Goal: Ask a question: Seek information or help from site administrators or community

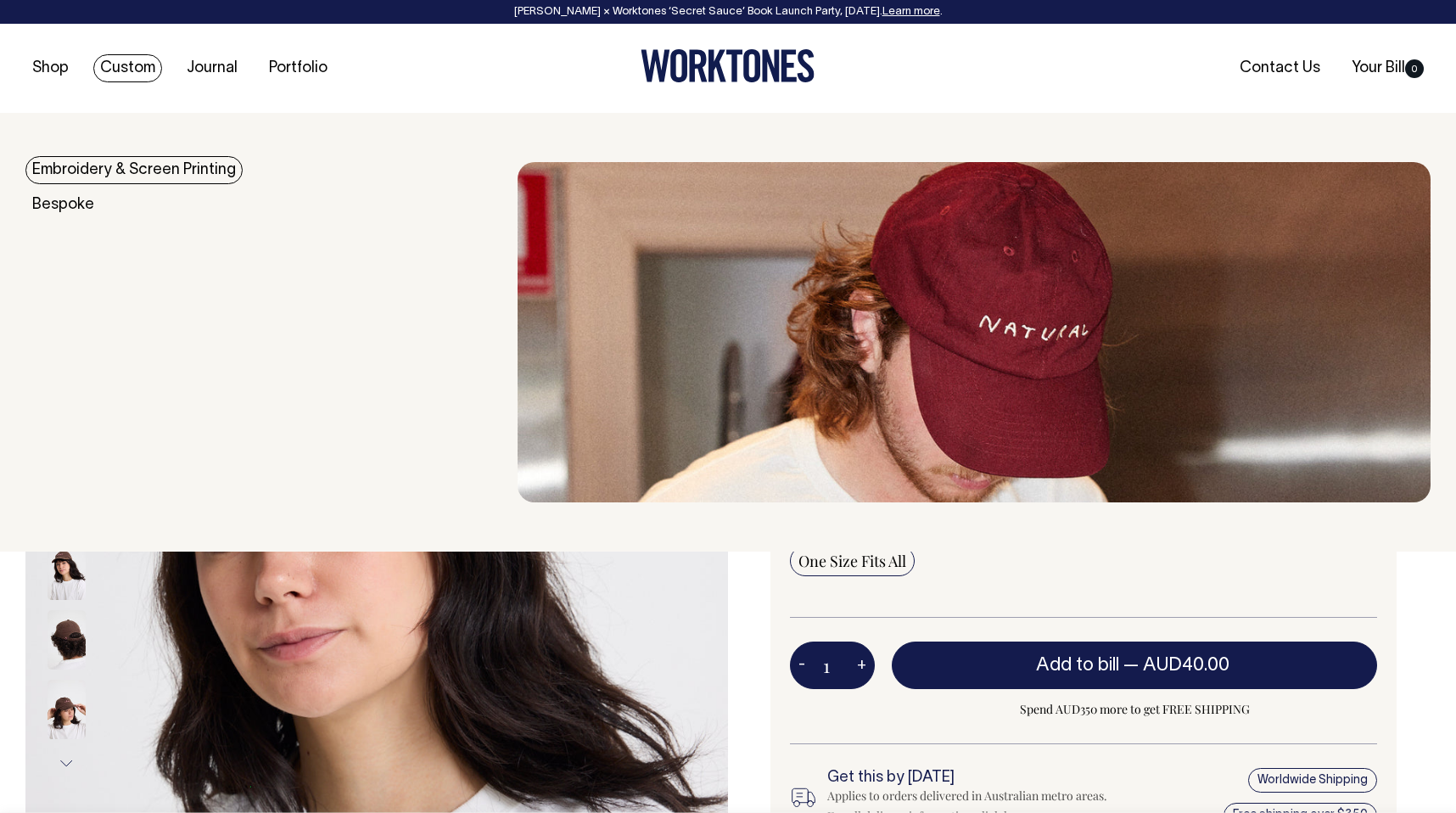
click at [124, 65] on link "Custom" at bounding box center [127, 68] width 69 height 28
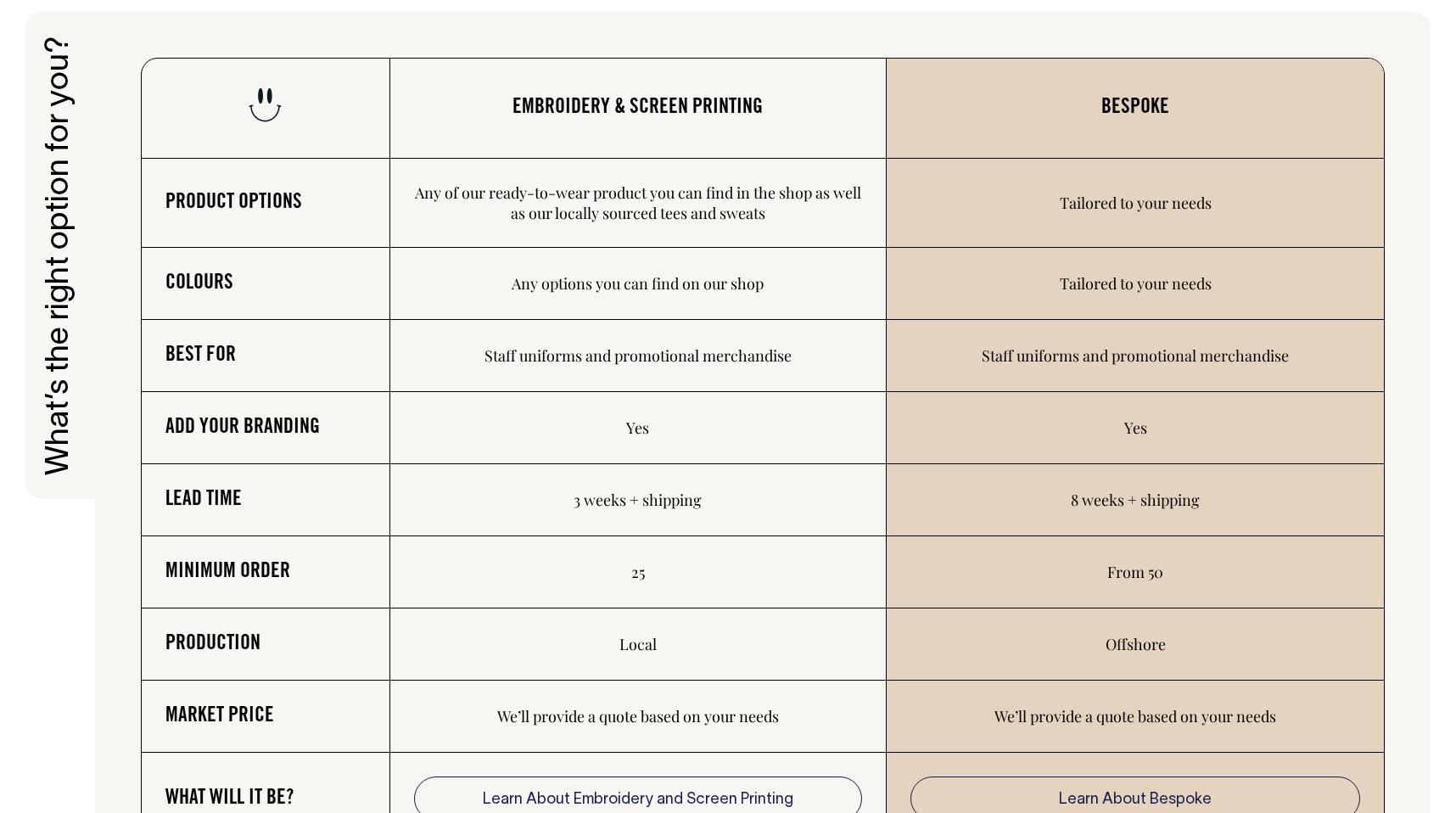
scroll to position [2666, 0]
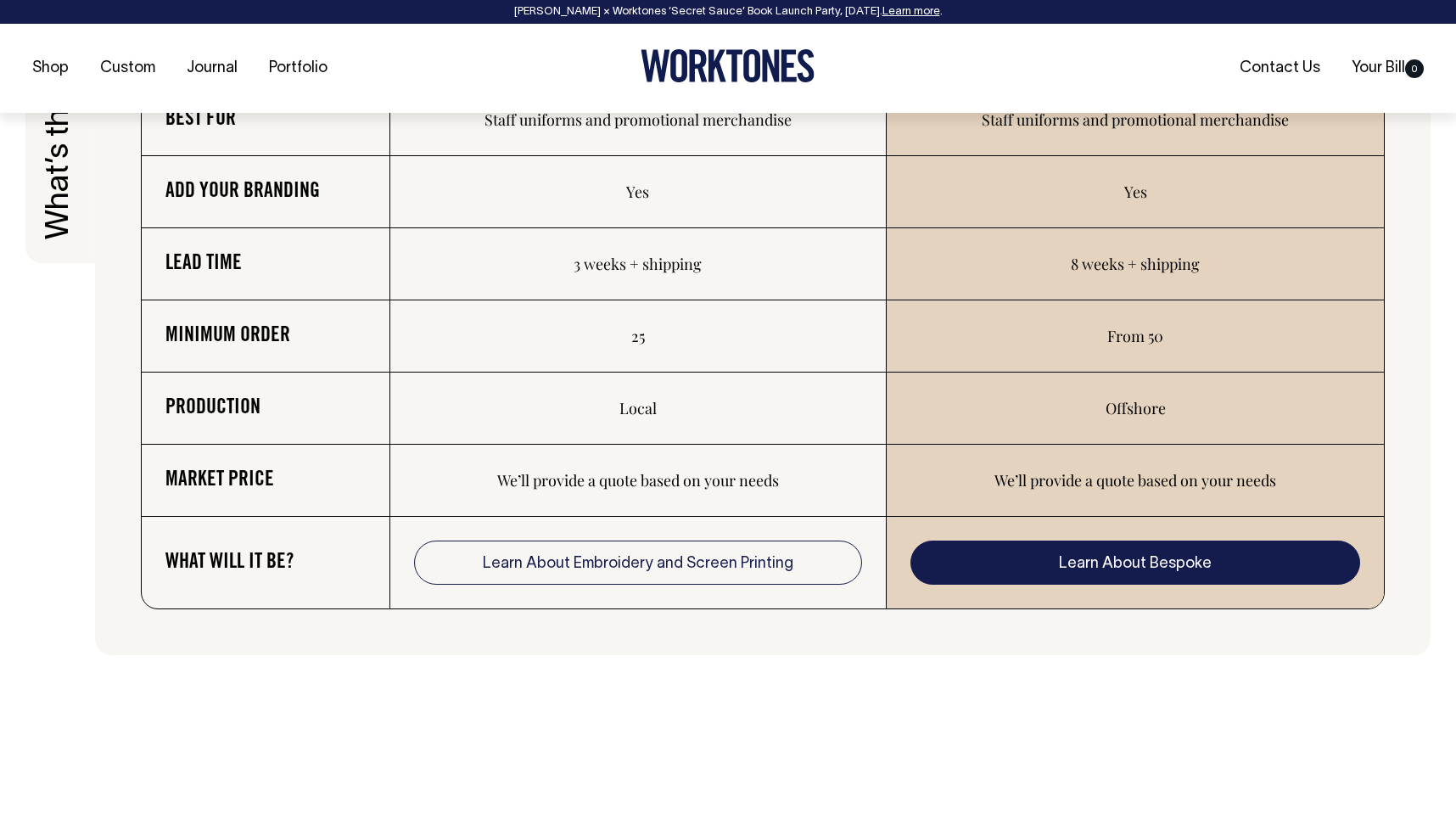
click at [1075, 581] on link "Learn About Bespoke" at bounding box center [1135, 562] width 450 height 44
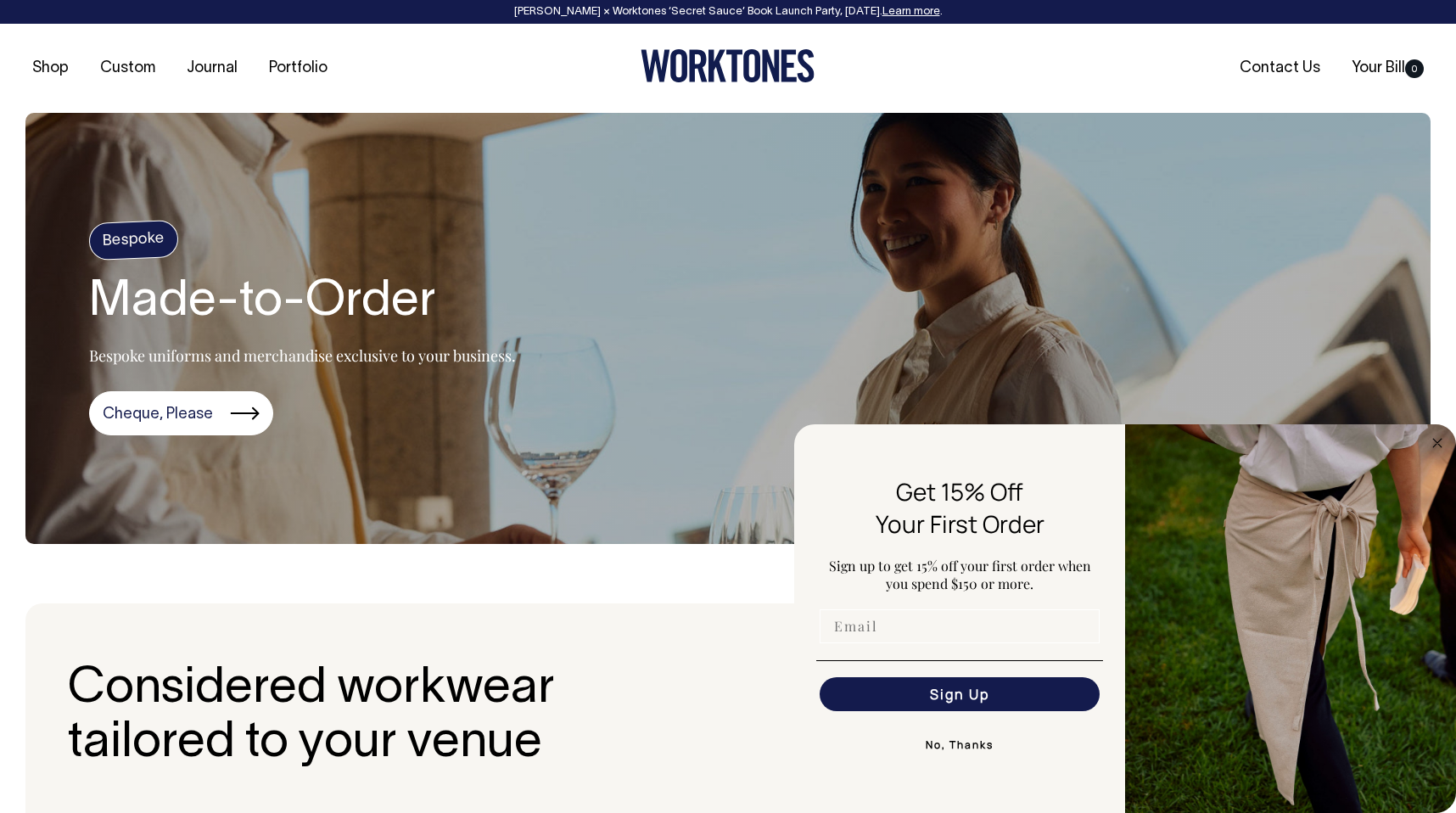
click at [907, 635] on input "Email" at bounding box center [959, 626] width 280 height 34
click at [952, 628] on input "billiejusticethomson@gmail.com" at bounding box center [959, 626] width 280 height 34
type input "billie@billiejusticethomson.com"
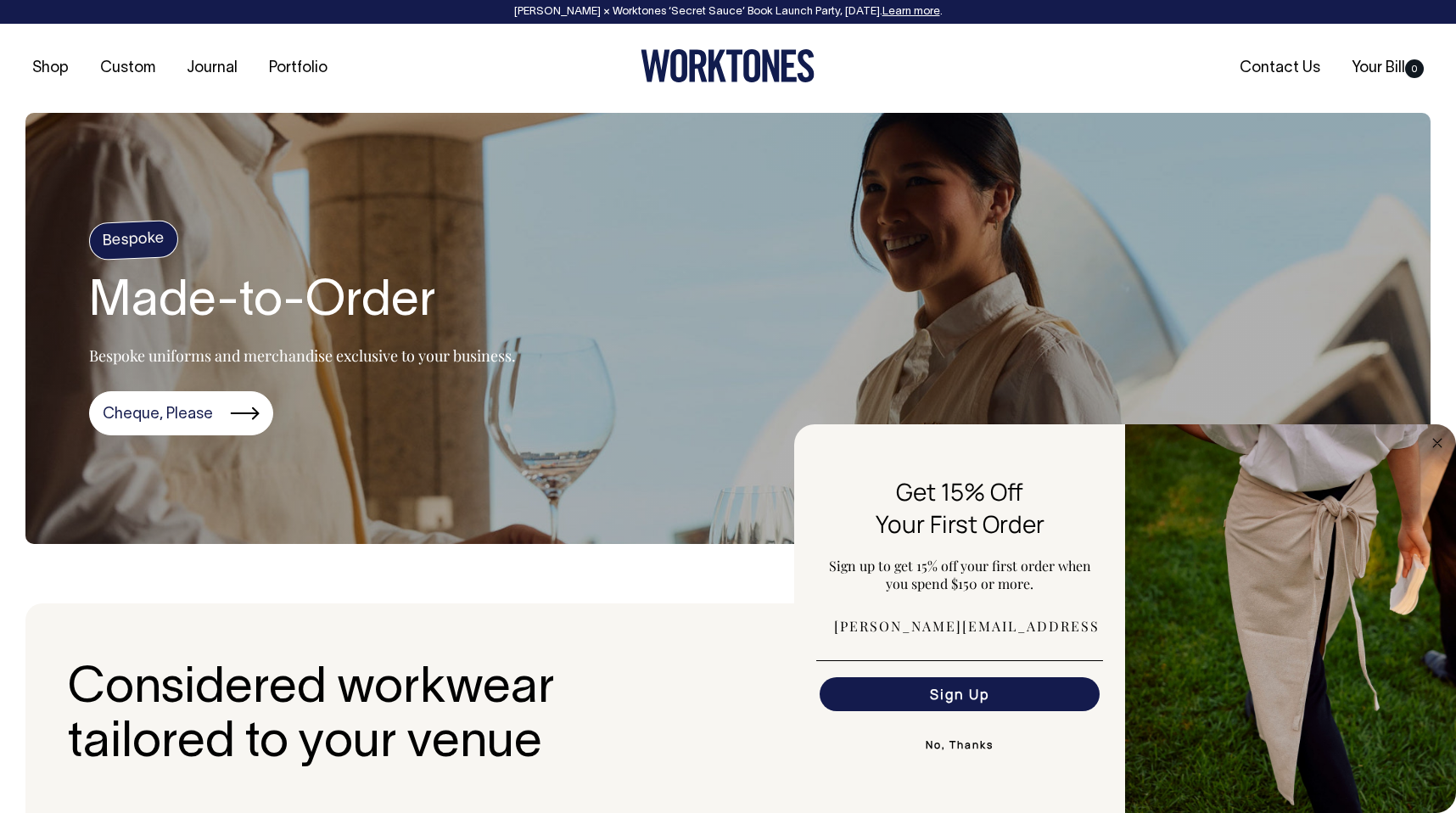
click at [950, 697] on button "Sign Up" at bounding box center [959, 694] width 280 height 34
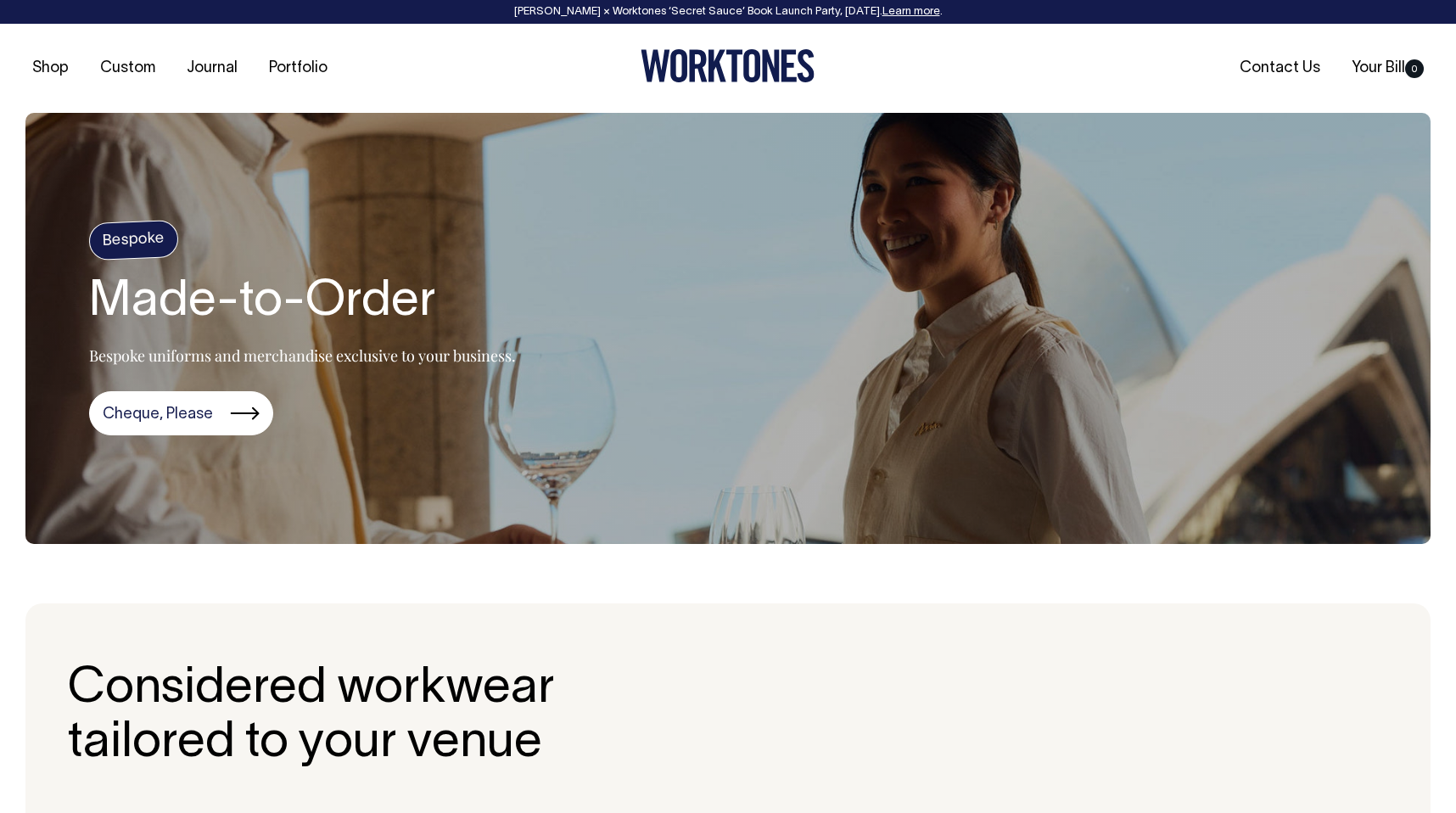
click at [1280, 53] on div "Shop Custom Journal Portfolio Contact Us Your Bill 0" at bounding box center [728, 68] width 1456 height 89
click at [1276, 65] on link "Contact Us" at bounding box center [1280, 68] width 94 height 28
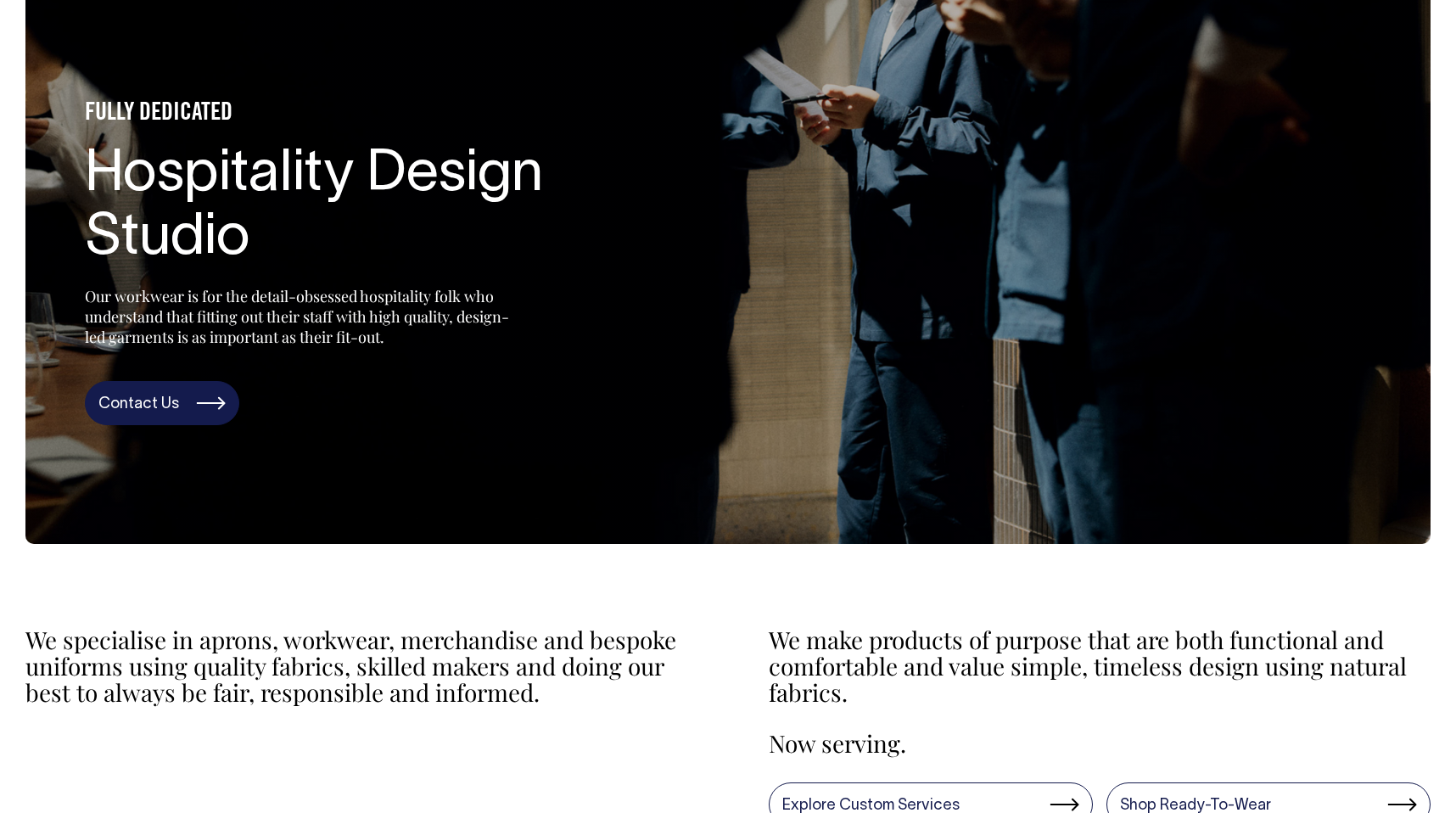
click at [193, 418] on link "Contact Us" at bounding box center [162, 403] width 155 height 44
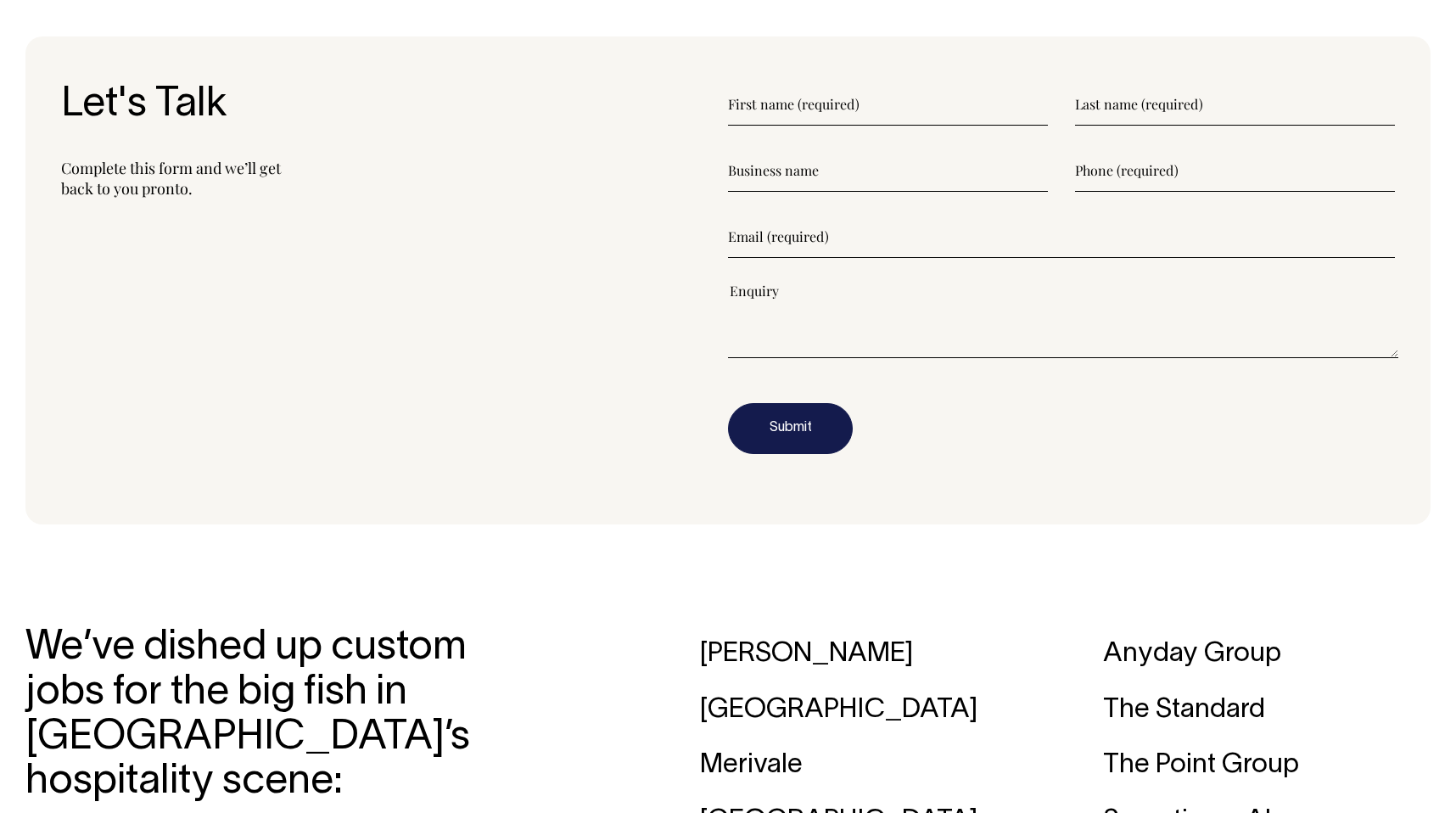
scroll to position [2240, 0]
click at [737, 134] on form "Submit" at bounding box center [1062, 268] width 667 height 371
click at [751, 109] on input"] "text" at bounding box center [887, 104] width 320 height 42
click at [858, 112] on input"] "text" at bounding box center [887, 104] width 320 height 42
type input"] "[PERSON_NAME]"
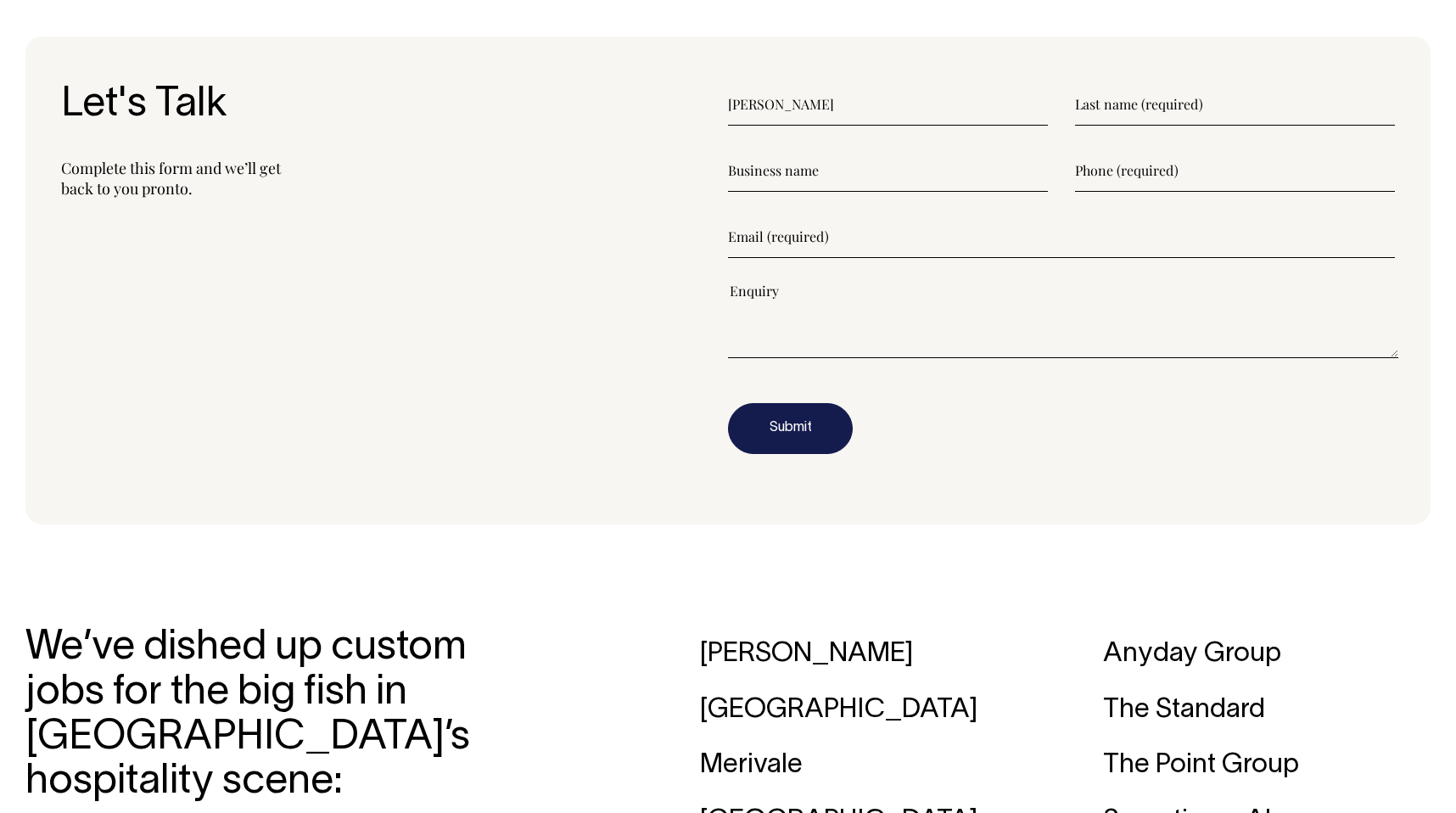
type input"] "Thomson"
type input"] "BJT pty pyd"
type input"] "0402667844"
type input"] "[EMAIL_ADDRESS][DOMAIN_NAME]"
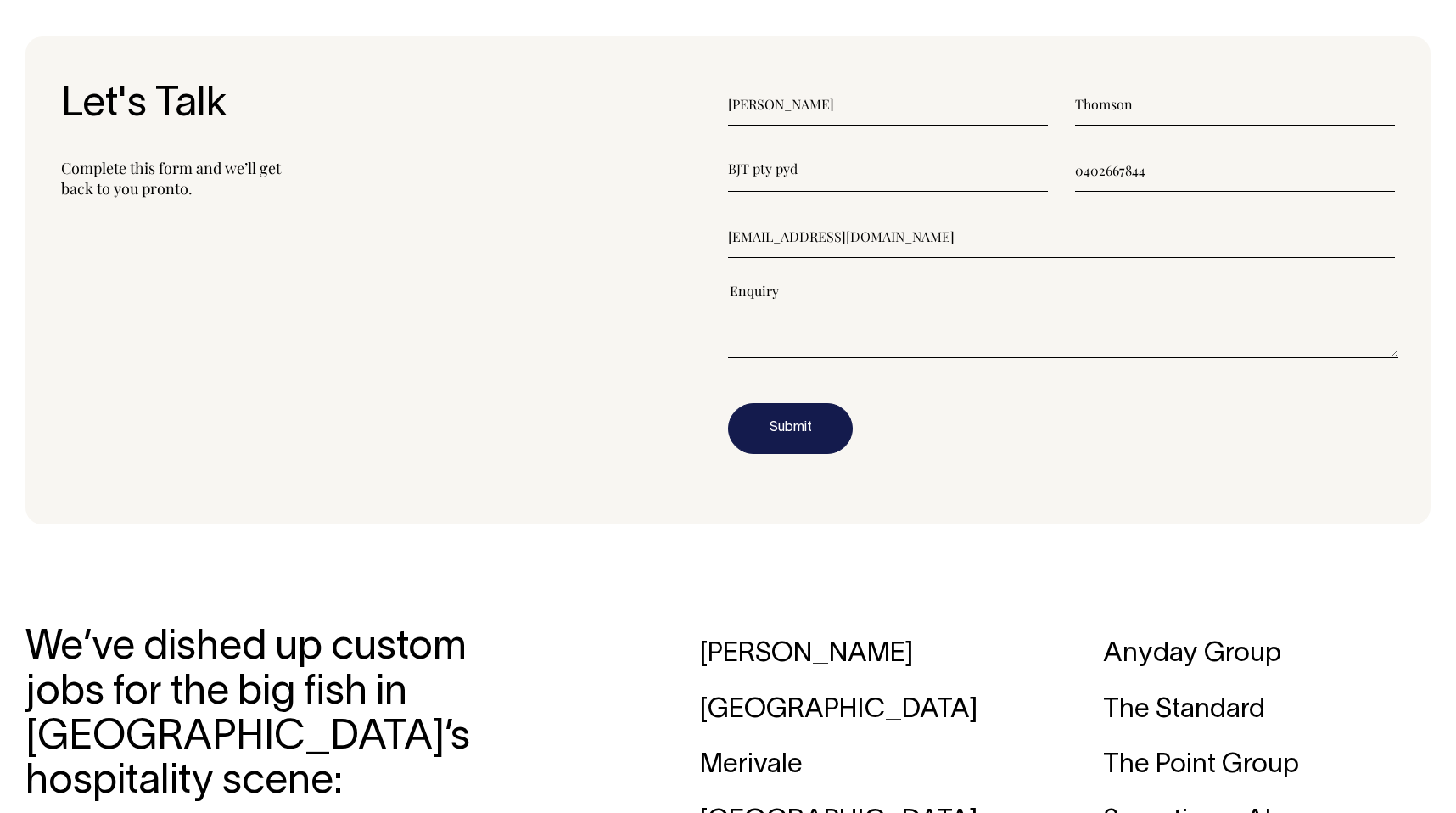
drag, startPoint x: 776, startPoint y: 171, endPoint x: 808, endPoint y: 177, distance: 32.6
click at [808, 177] on input"] "BJT pty pyd" at bounding box center [887, 171] width 320 height 42
click at [846, 167] on input"] "BJT pty ltd" at bounding box center [887, 171] width 320 height 42
type input"] "BJT pty ltd"
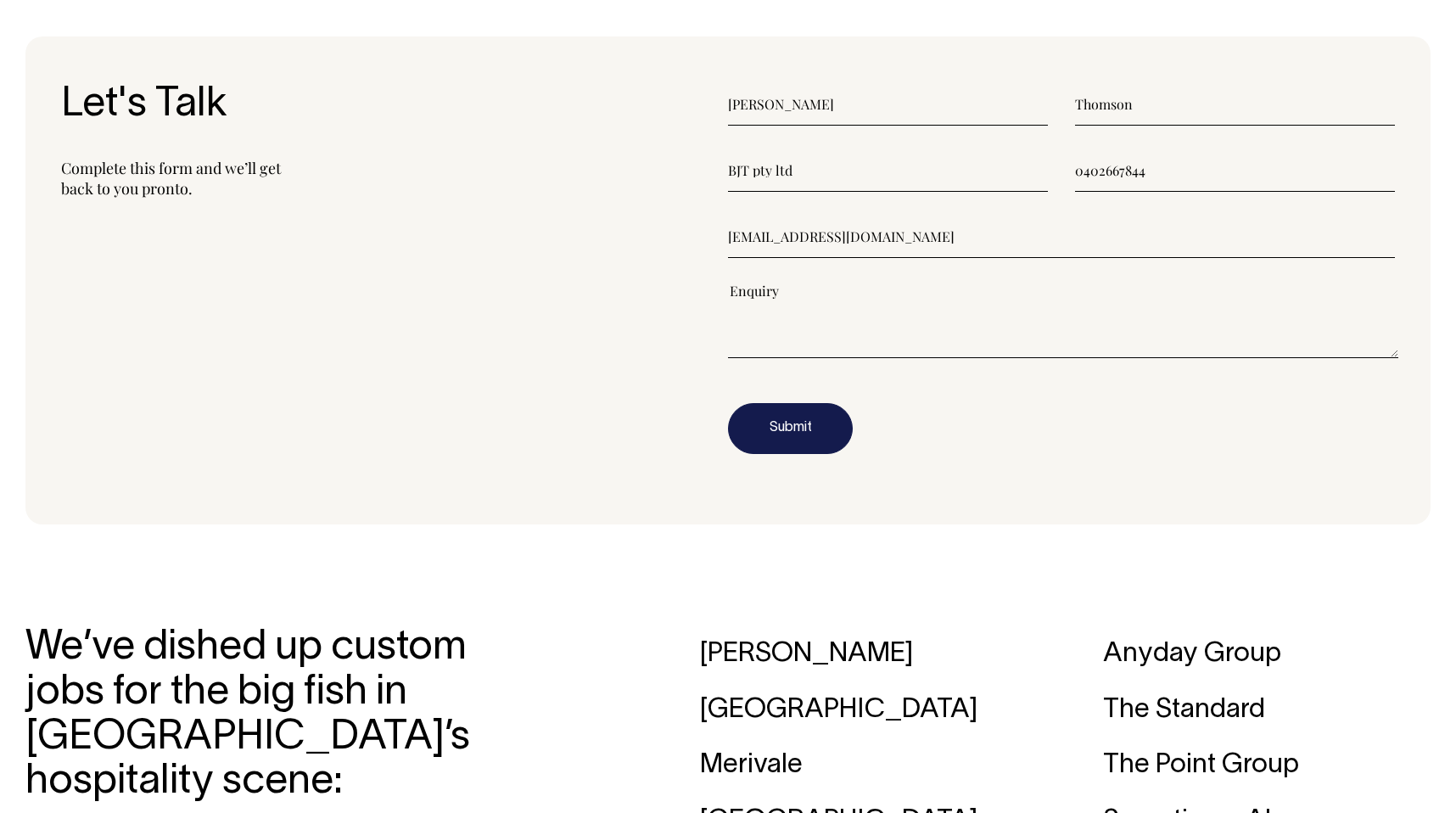
click at [674, 250] on div "Let's Talk Complete this form and we’ll get back to you pronto." at bounding box center [394, 280] width 667 height 395
